Goal: Find specific page/section: Find specific page/section

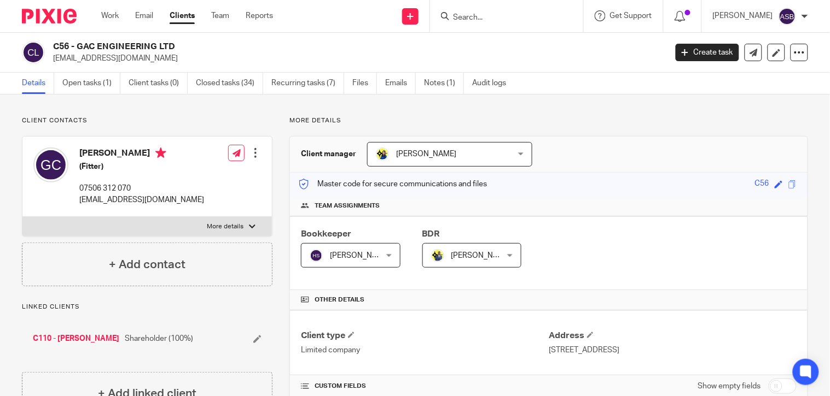
click at [482, 23] on div at bounding box center [506, 16] width 153 height 32
click at [457, 18] on input "Search" at bounding box center [501, 18] width 98 height 10
paste input "Onyx Alpha Partners Ltd"
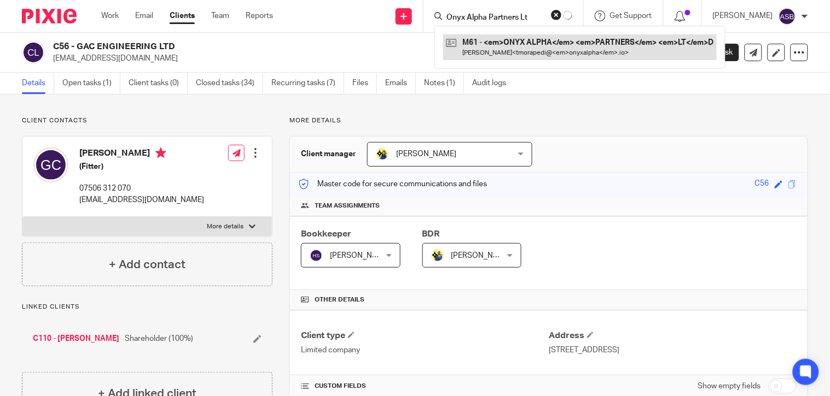
type input "Onyx Alpha Partners Lt"
click at [516, 43] on link at bounding box center [579, 46] width 273 height 25
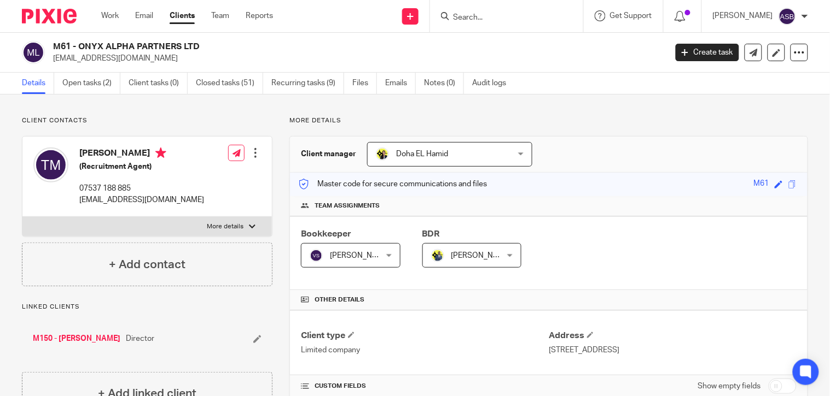
click at [468, 9] on form at bounding box center [510, 16] width 116 height 14
click at [452, 19] on input "Search" at bounding box center [501, 18] width 98 height 10
paste input "E22"
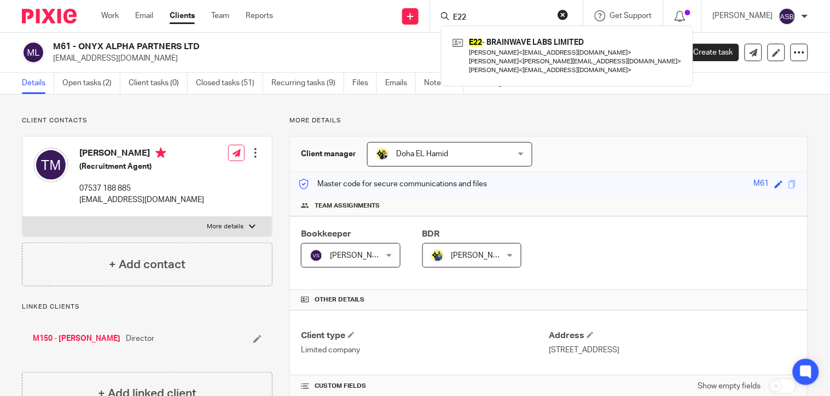
type input "E22"
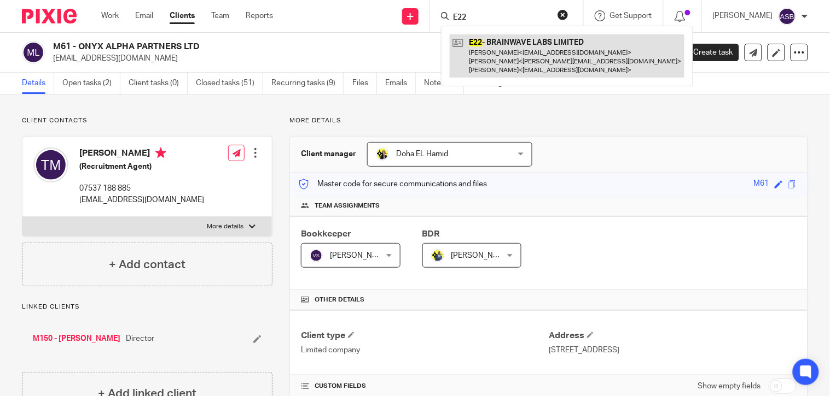
click at [472, 55] on link at bounding box center [567, 55] width 235 height 43
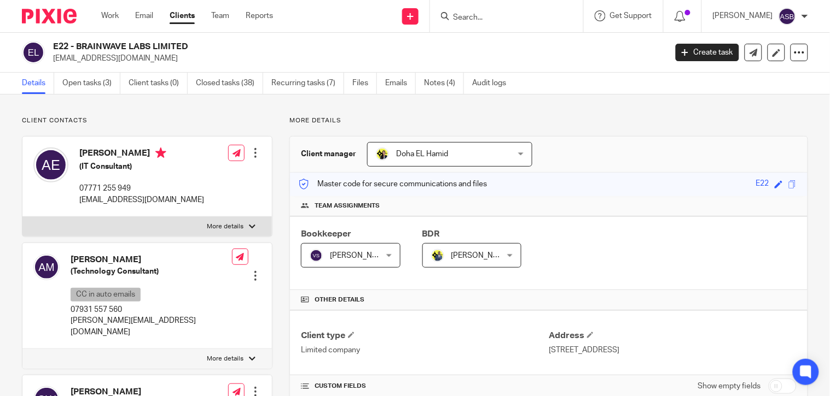
click at [163, 48] on h2 "E22 - BRAINWAVE LABS LIMITED" at bounding box center [295, 46] width 485 height 11
